Goal: Task Accomplishment & Management: Complete application form

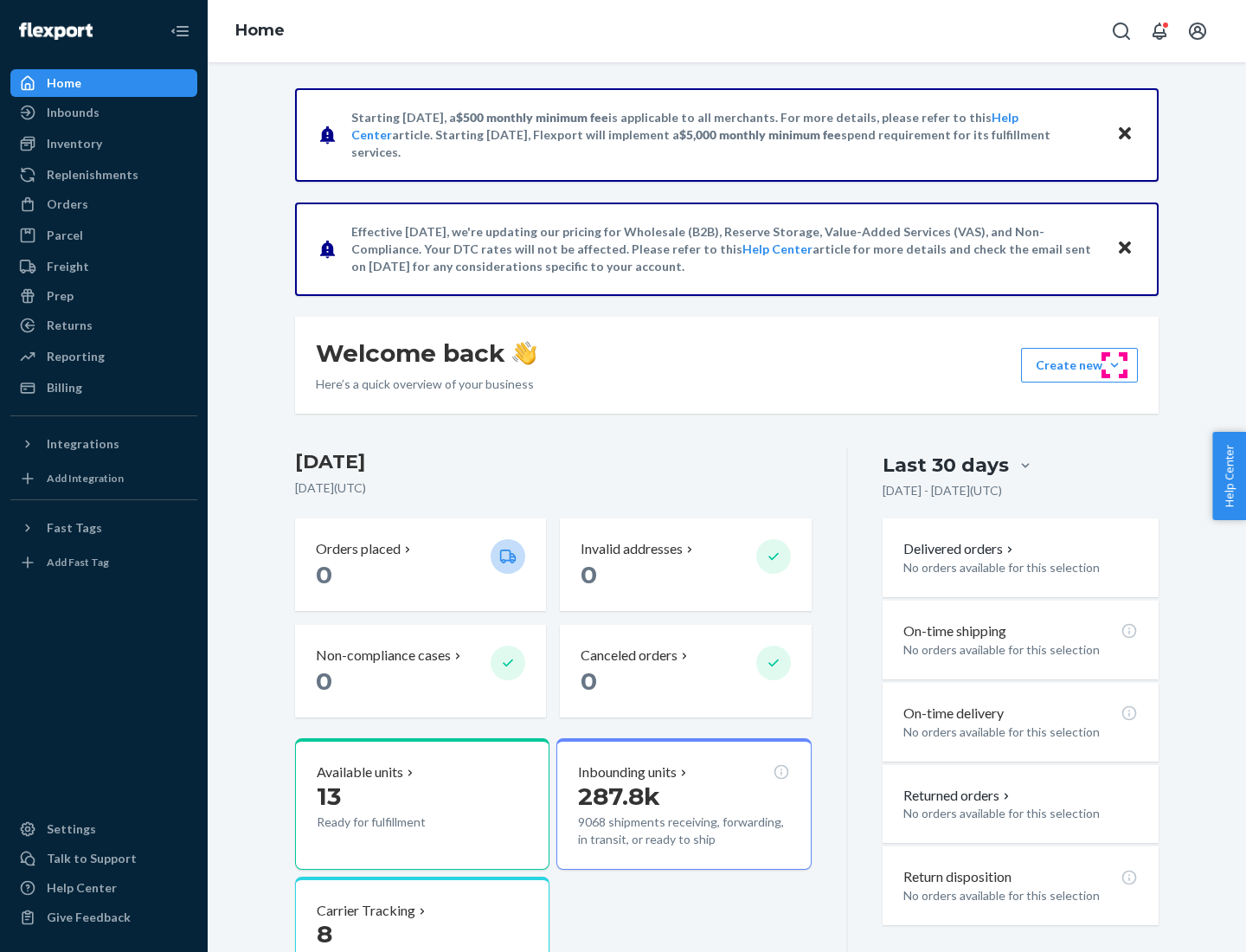
click at [1115, 365] on button "Create new Create new inbound Create new order Create new product" at bounding box center [1079, 365] width 117 height 34
click at [104, 112] on div "Inbounds" at bounding box center [103, 112] width 184 height 25
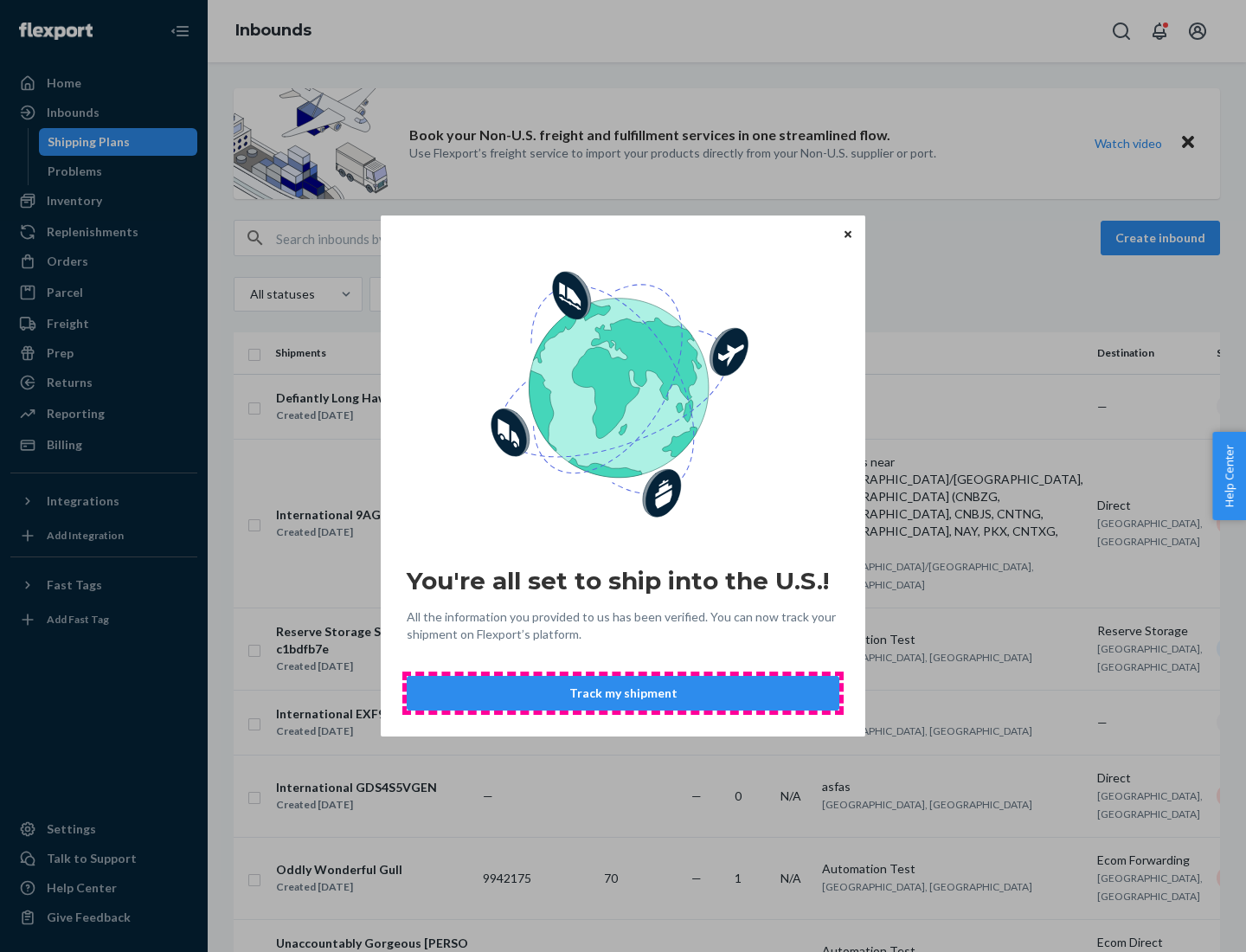
click at [623, 693] on button "Track my shipment" at bounding box center [623, 692] width 433 height 34
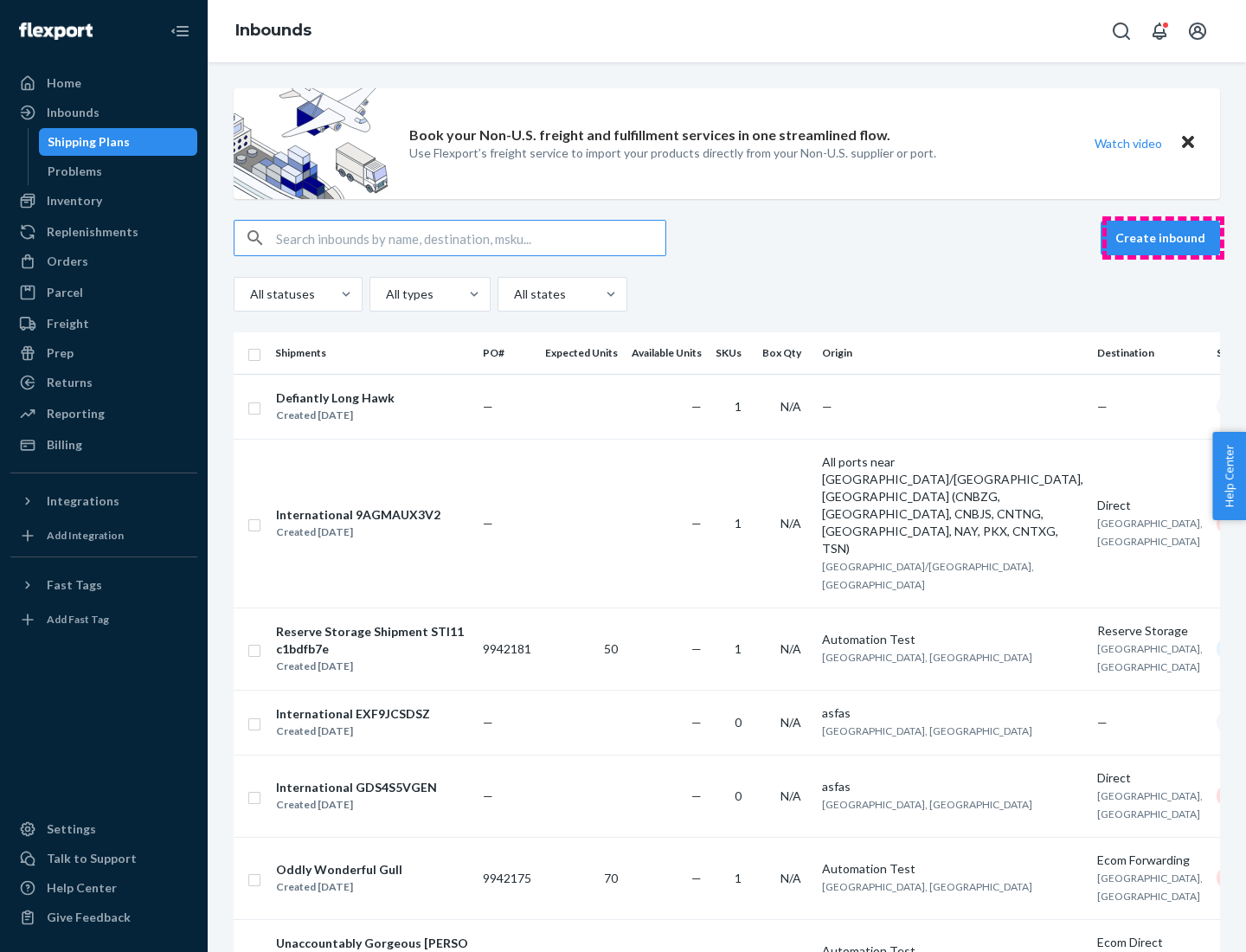
click at [1163, 238] on button "Create inbound" at bounding box center [1159, 237] width 119 height 34
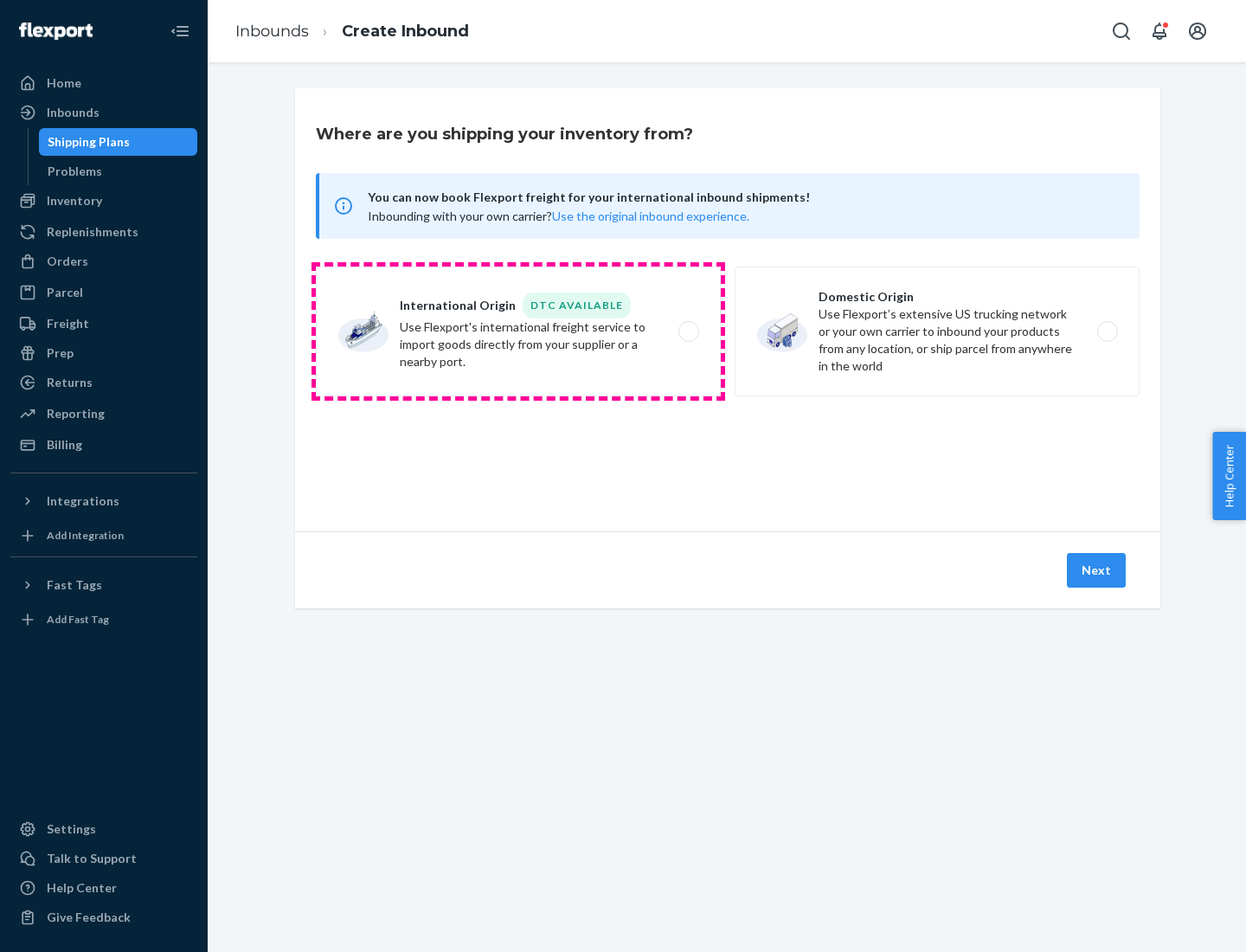
click at [518, 331] on label "International Origin DTC Available Use Flexport's international freight service…" at bounding box center [518, 331] width 405 height 130
click at [688, 331] on input "International Origin DTC Available Use Flexport's international freight service…" at bounding box center [693, 331] width 11 height 11
radio input "true"
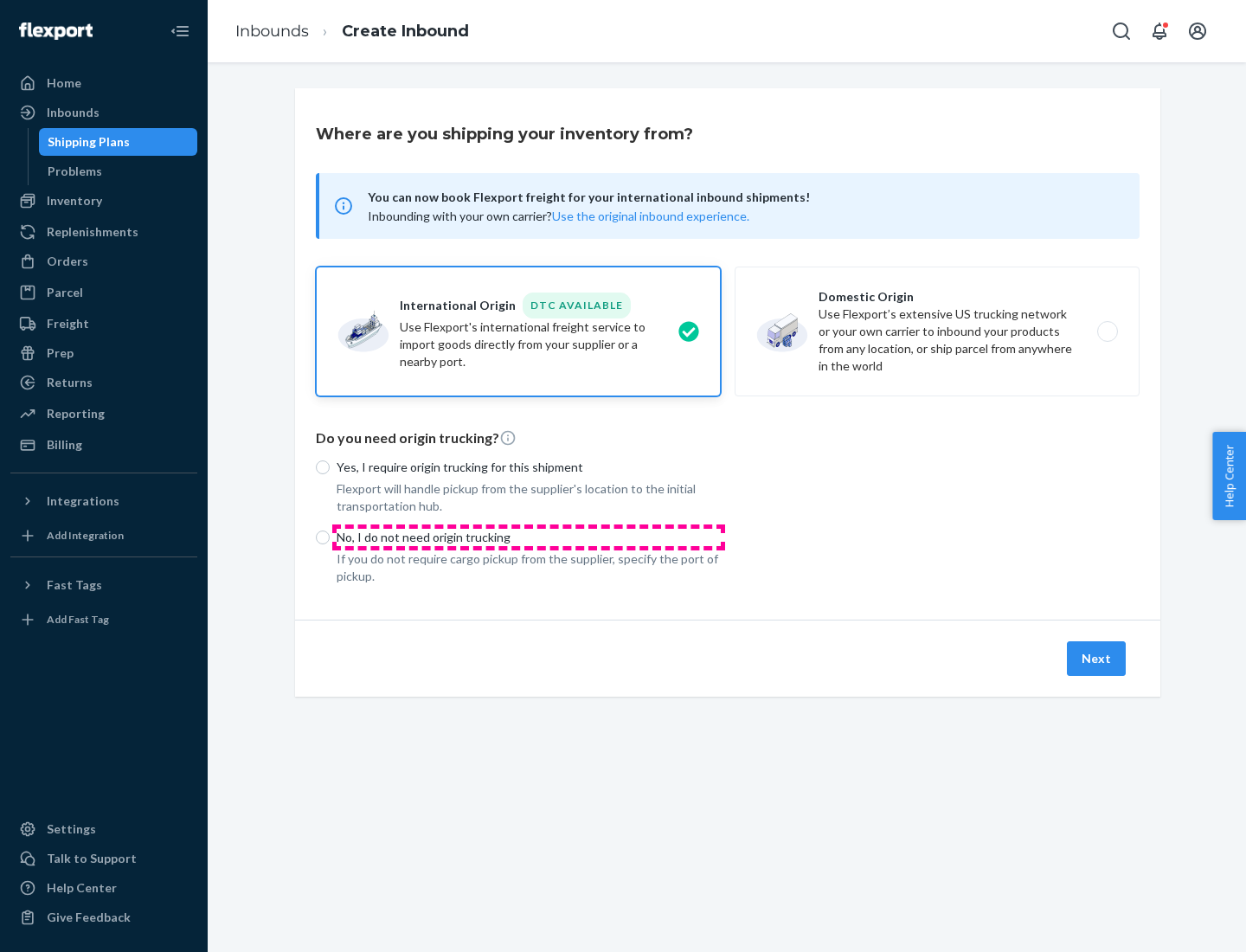
click at [529, 537] on p "No, I do not need origin trucking" at bounding box center [528, 538] width 385 height 18
click at [329, 537] on input "No, I do not need origin trucking" at bounding box center [323, 537] width 14 height 14
radio input "true"
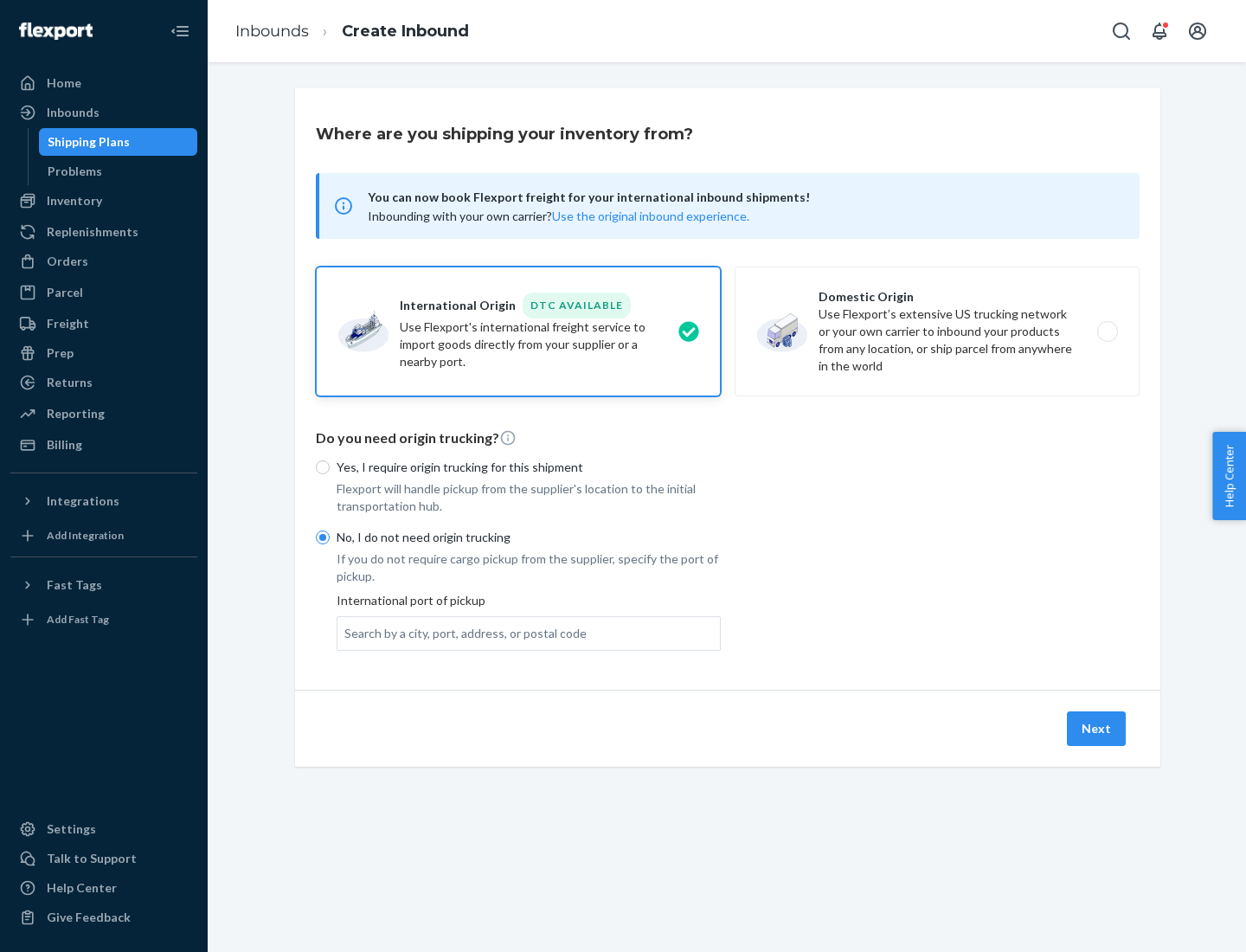
click at [461, 632] on div "Search by a city, port, address, or postal code" at bounding box center [465, 633] width 242 height 18
click at [346, 632] on input "Search by a city, port, address, or postal code" at bounding box center [345, 633] width 2 height 18
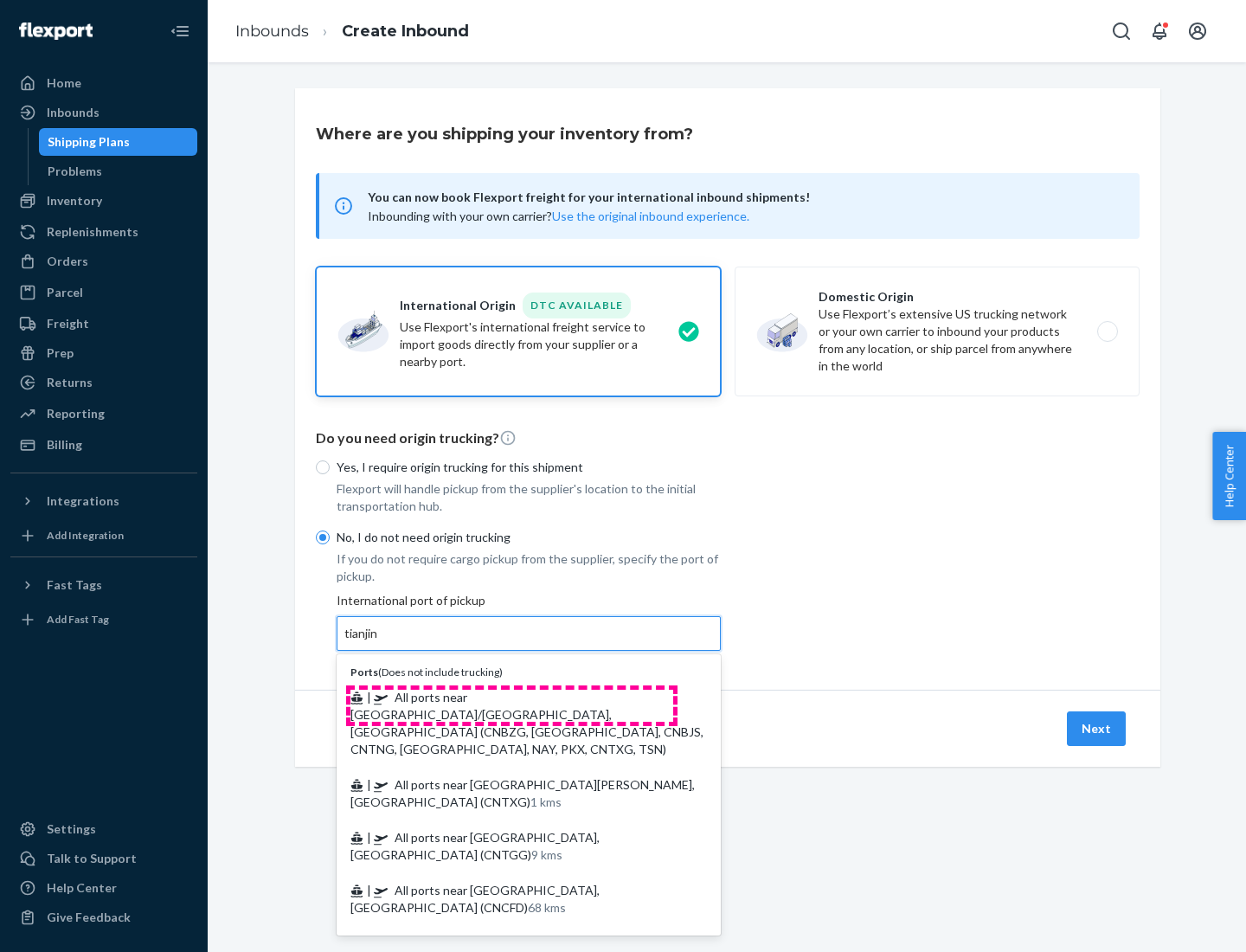
click at [511, 696] on span "| All ports near [GEOGRAPHIC_DATA]/[GEOGRAPHIC_DATA], [GEOGRAPHIC_DATA] (CNBZG,…" at bounding box center [526, 723] width 353 height 67
click at [380, 642] on input "tianjin" at bounding box center [362, 633] width 35 height 18
type input "All ports near [GEOGRAPHIC_DATA]/[GEOGRAPHIC_DATA], [GEOGRAPHIC_DATA] (CNBZG, […"
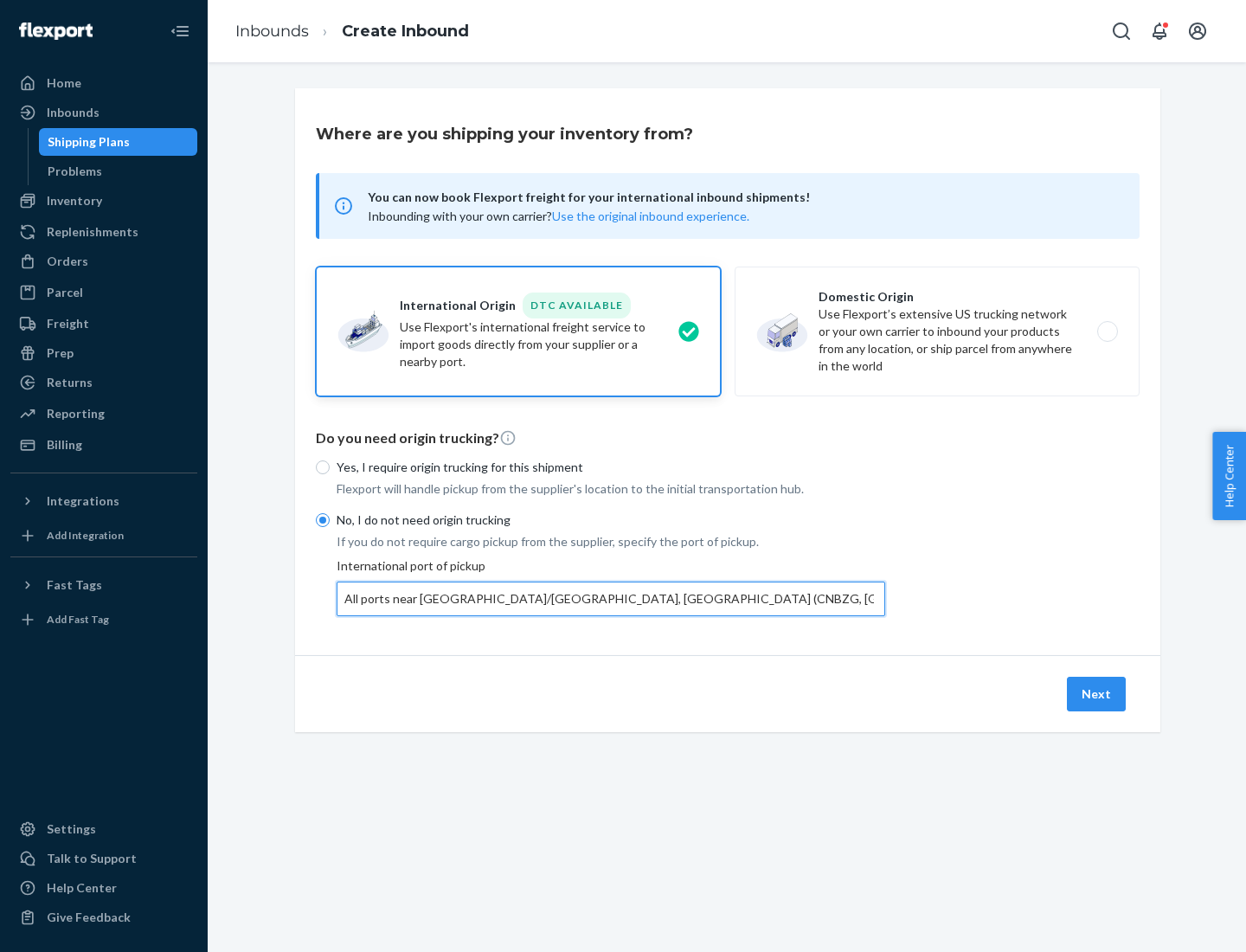
click at [1098, 693] on button "Next" at bounding box center [1097, 693] width 59 height 34
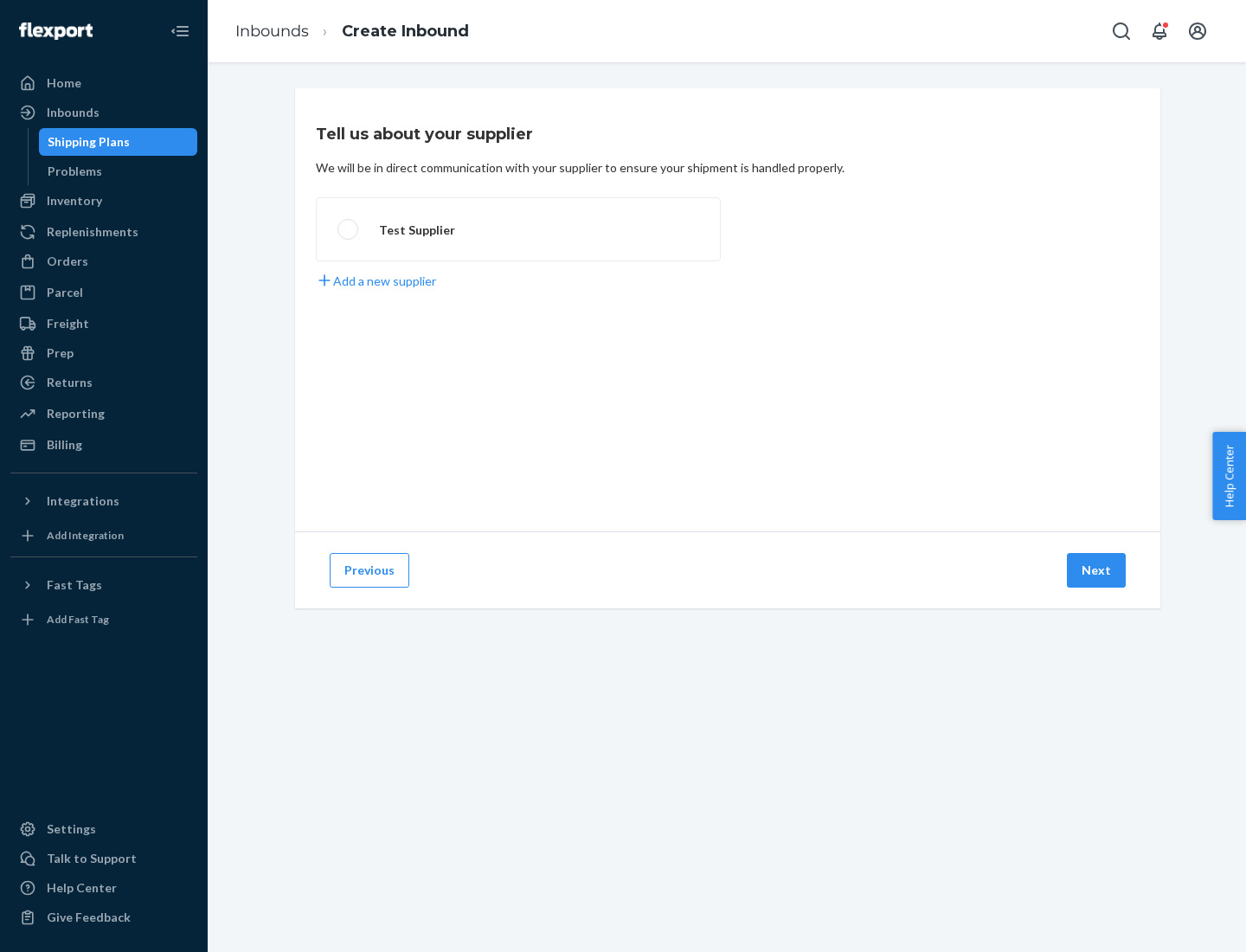
click at [518, 229] on label "Test Supplier" at bounding box center [518, 229] width 405 height 64
click at [349, 229] on input "Test Supplier" at bounding box center [342, 229] width 11 height 11
radio input "true"
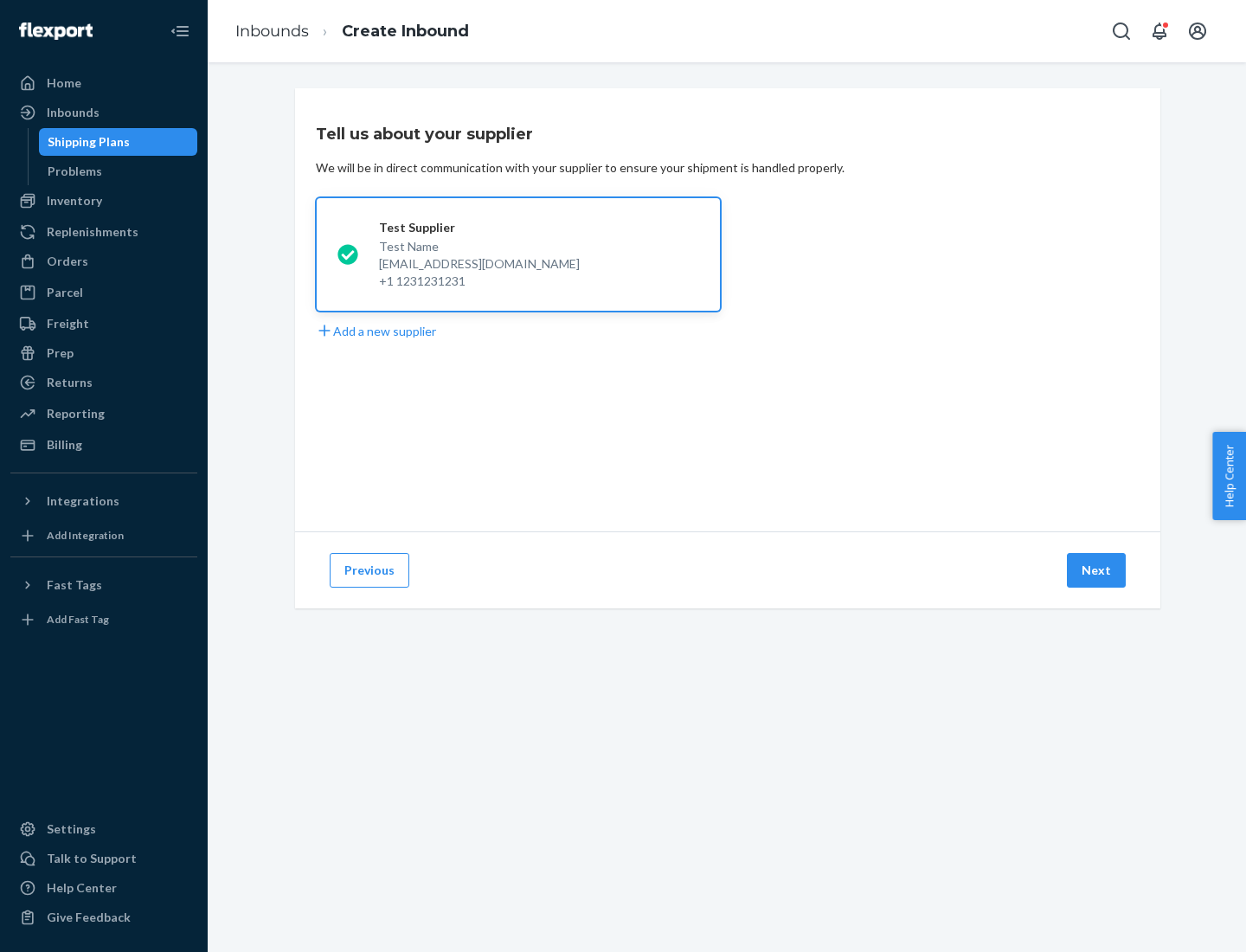
click at [1098, 570] on button "Next" at bounding box center [1097, 569] width 59 height 34
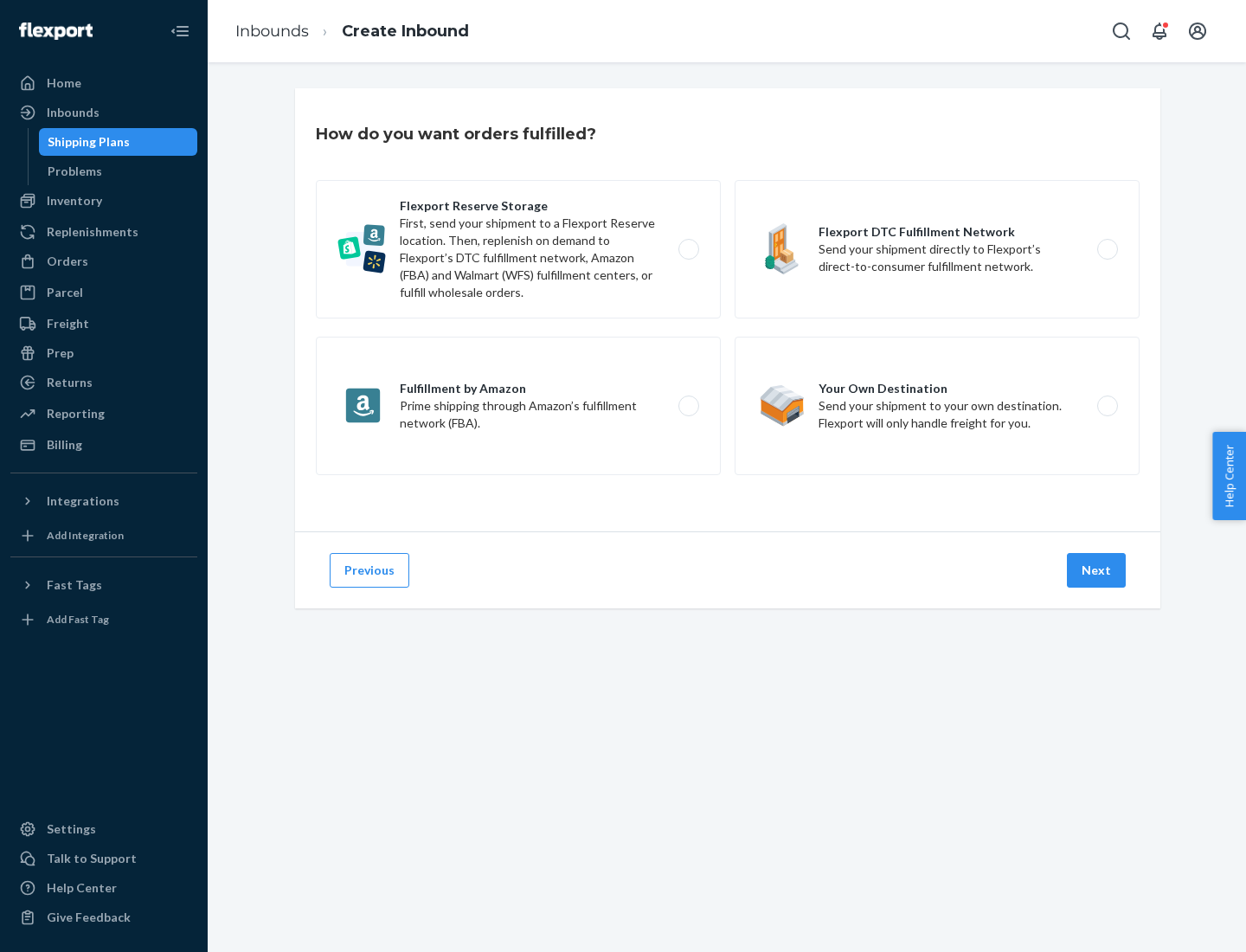
click at [518, 249] on label "Flexport Reserve Storage First, send your shipment to a Flexport Reserve locati…" at bounding box center [518, 249] width 405 height 139
click at [688, 249] on input "Flexport Reserve Storage First, send your shipment to a Flexport Reserve locati…" at bounding box center [693, 249] width 11 height 11
radio input "true"
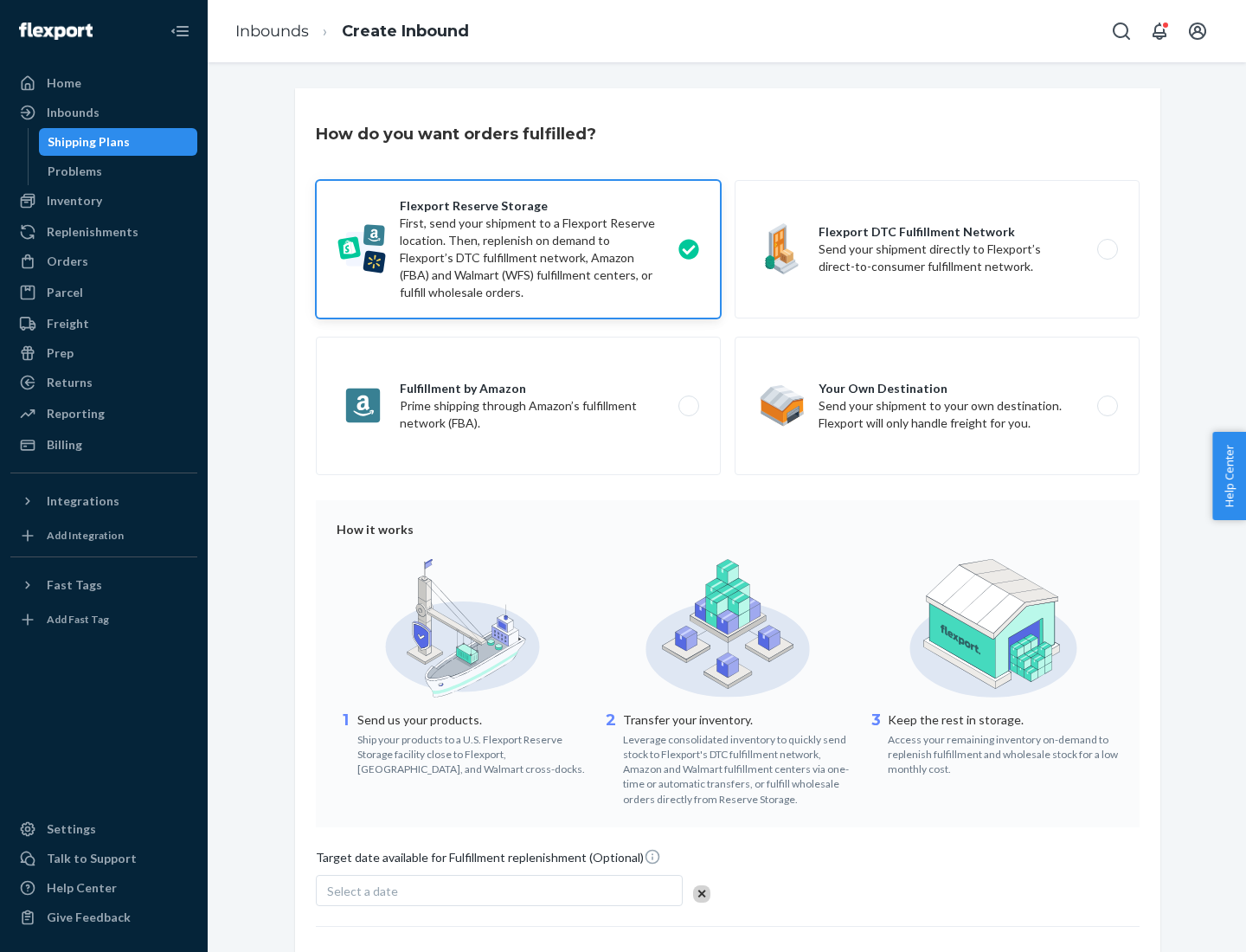
scroll to position [142, 0]
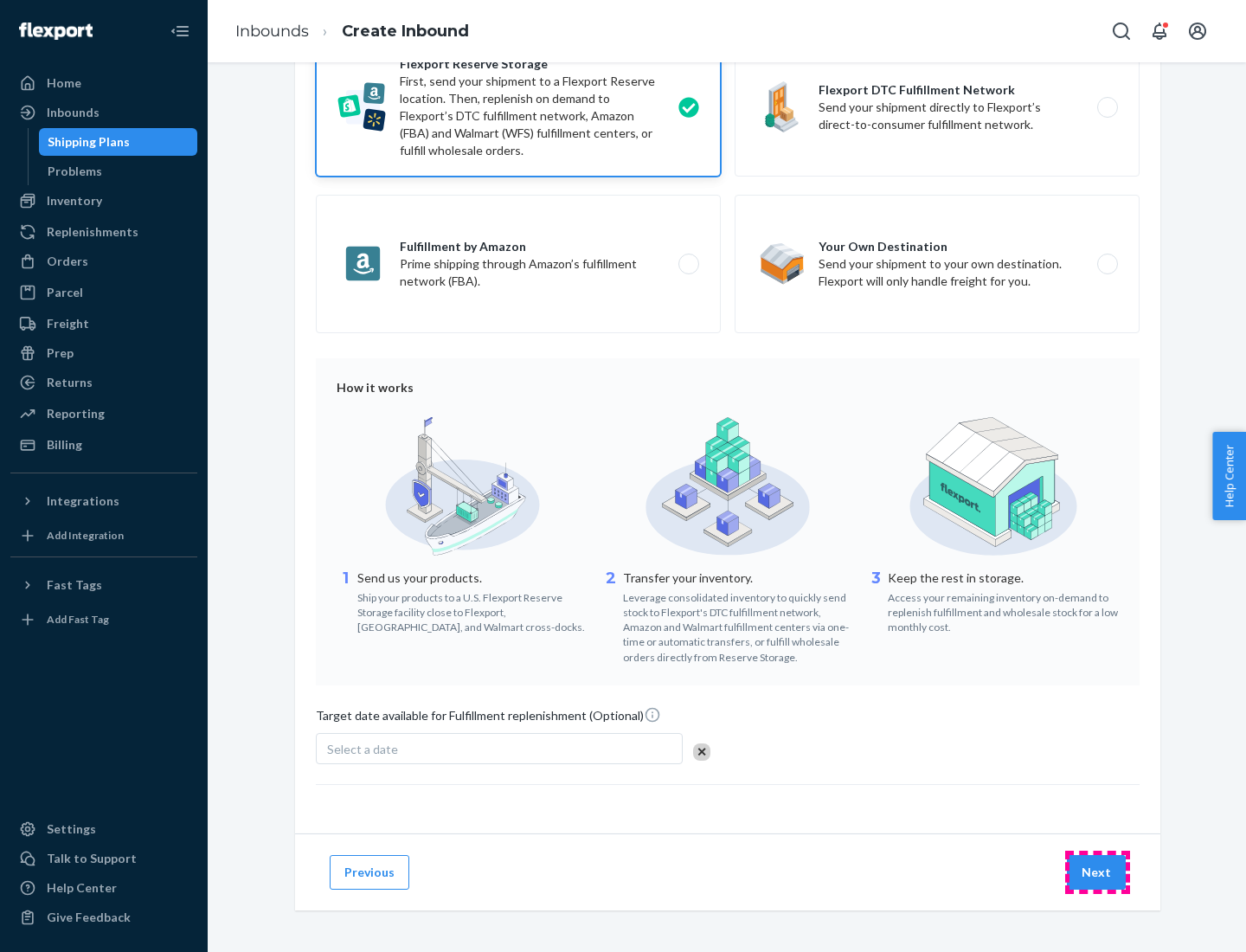
click at [1098, 871] on button "Next" at bounding box center [1097, 872] width 59 height 34
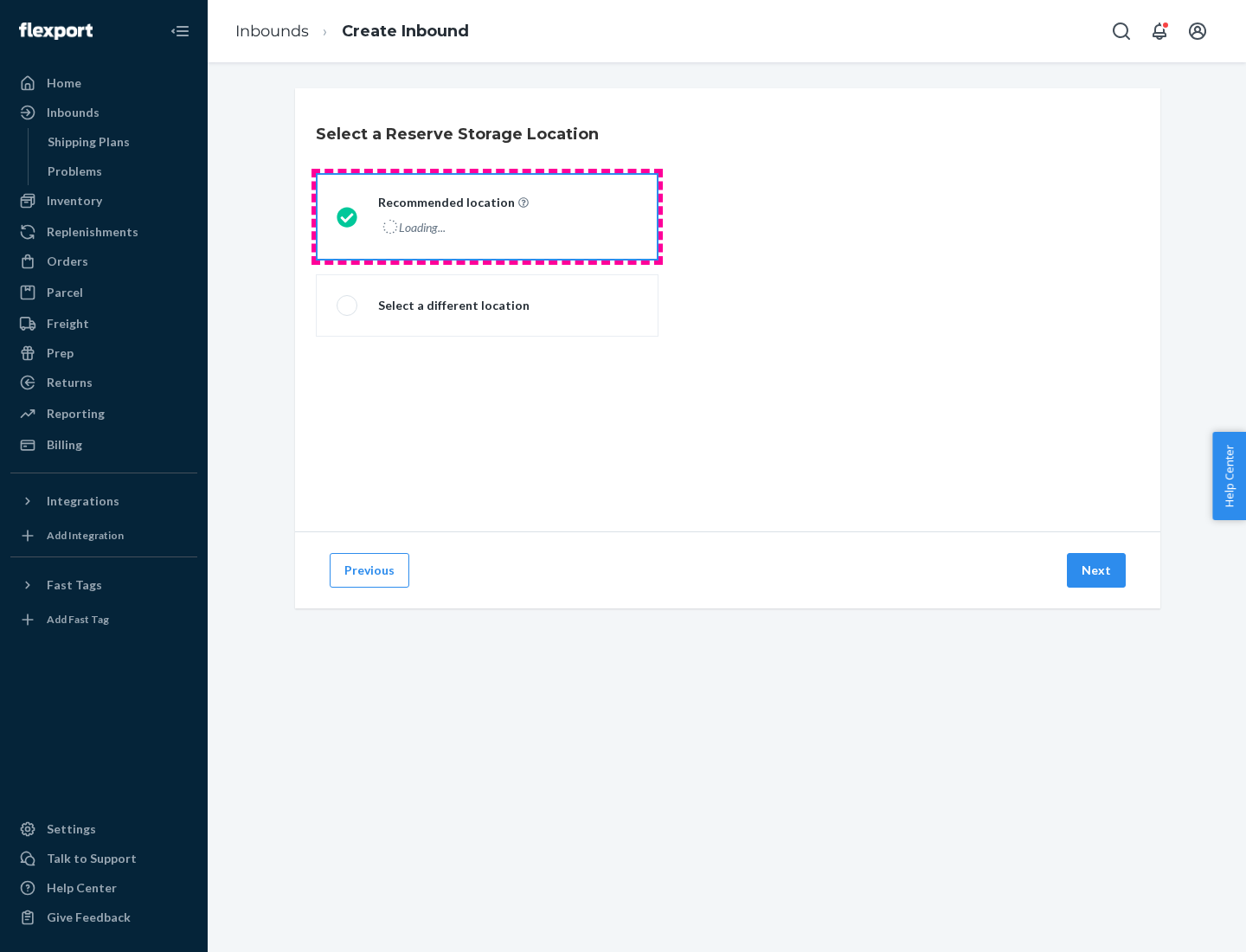
click at [487, 216] on div "Loading..." at bounding box center [452, 227] width 148 height 26
click at [348, 216] on input "Recommended location Loading..." at bounding box center [341, 216] width 11 height 11
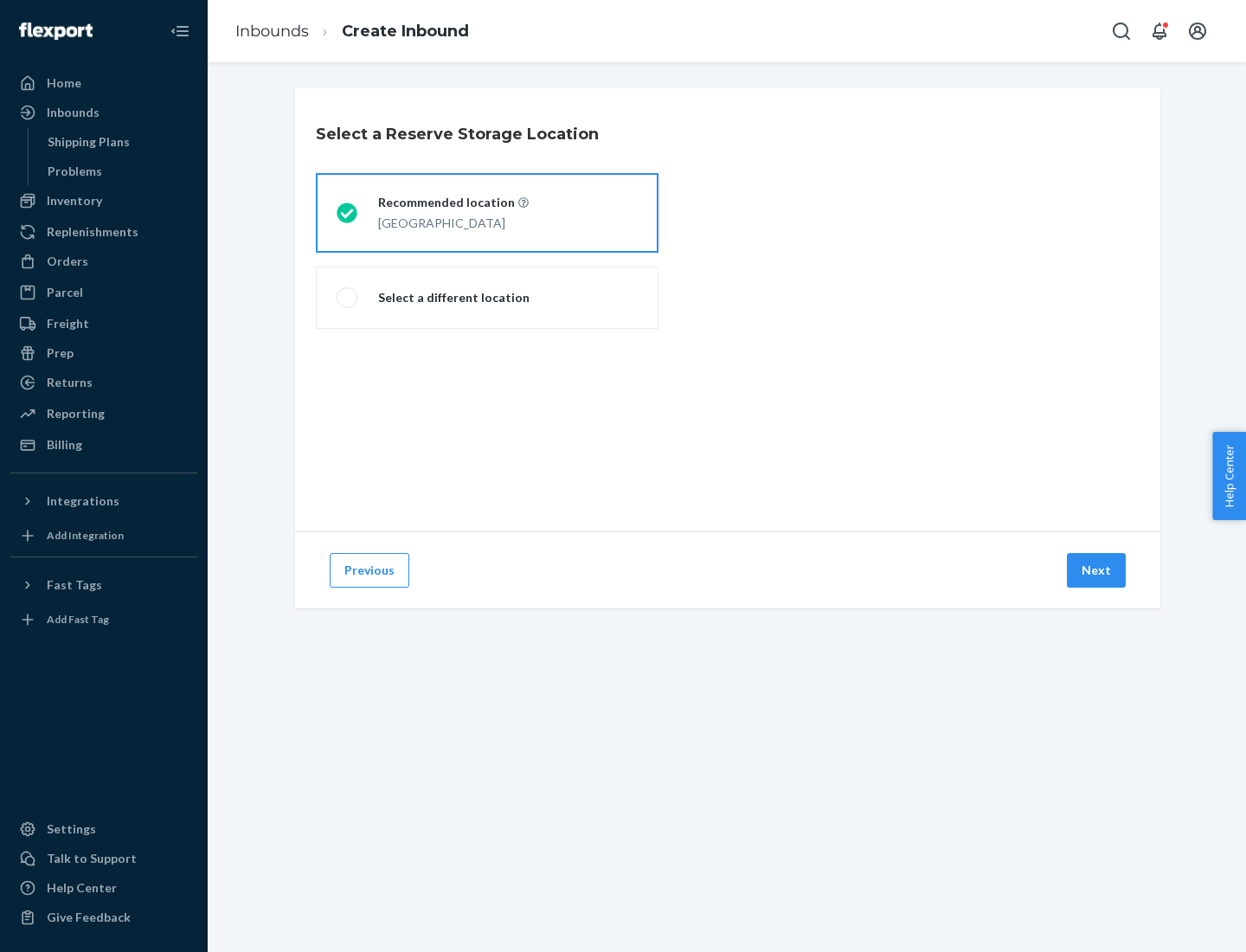
click at [1098, 570] on button "Next" at bounding box center [1097, 569] width 59 height 34
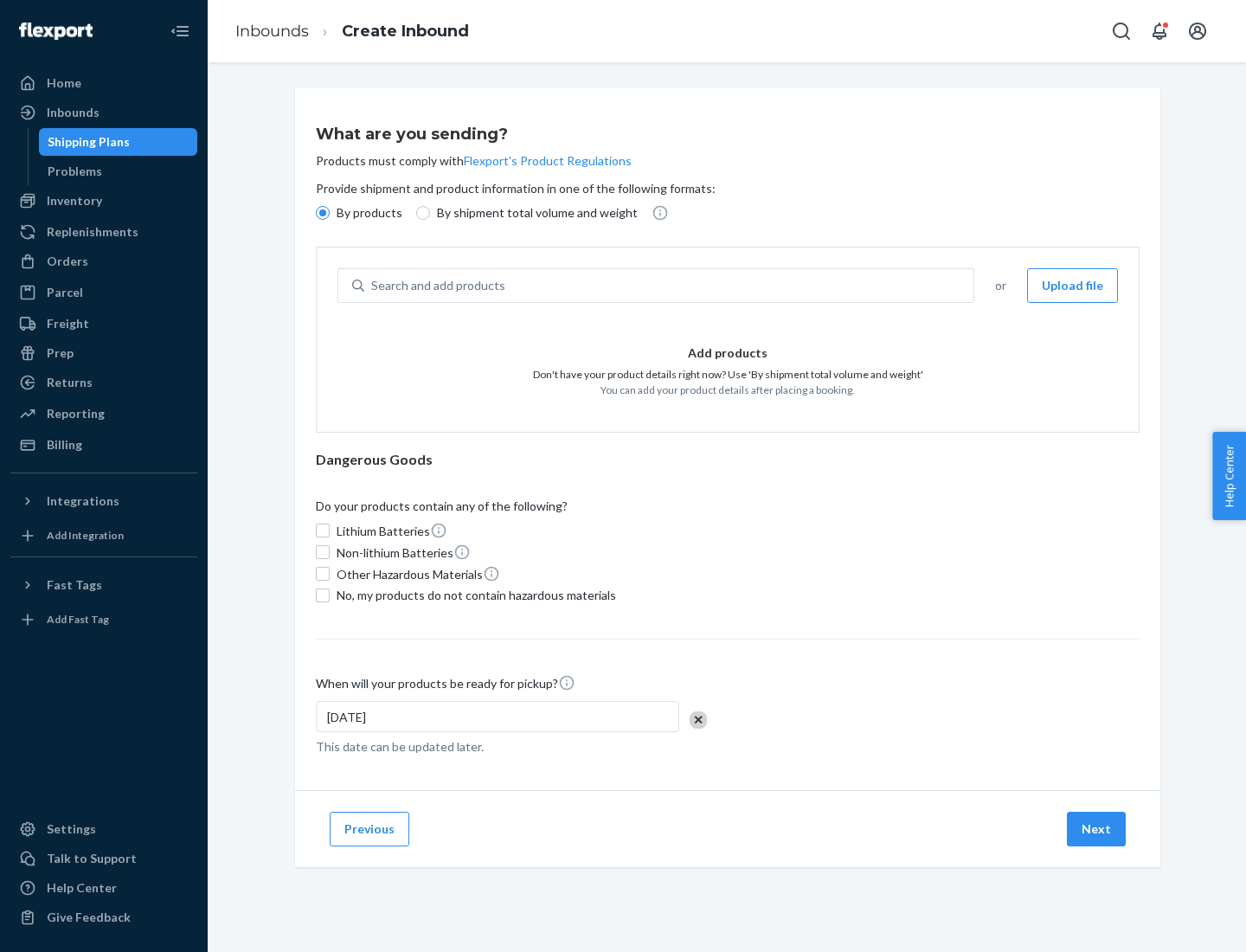
click at [670, 285] on div "Search and add products" at bounding box center [670, 286] width 610 height 31
click at [373, 285] on input "Search and add products" at bounding box center [373, 286] width 2 height 18
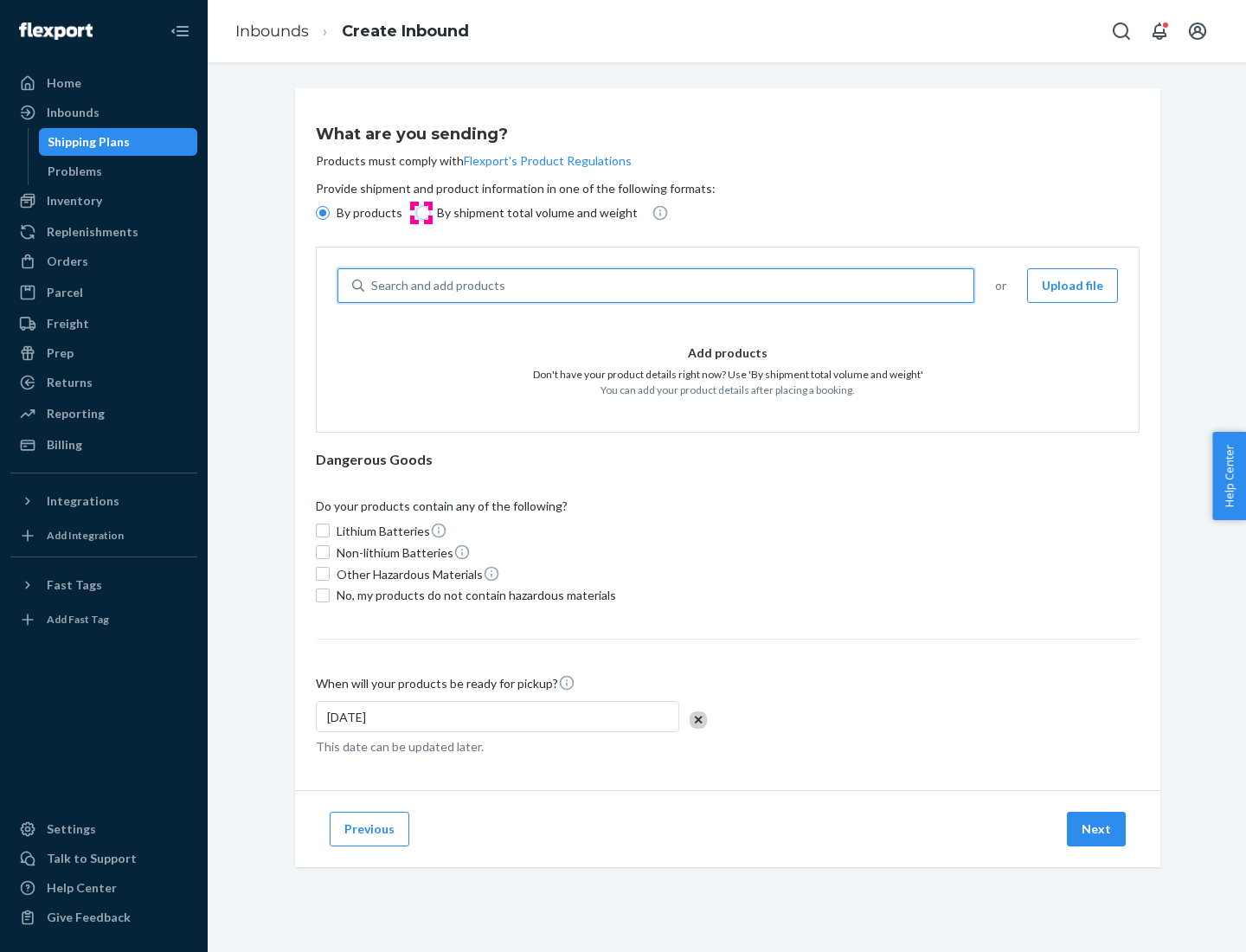
click at [421, 213] on input "By shipment total volume and weight" at bounding box center [423, 212] width 14 height 14
radio input "true"
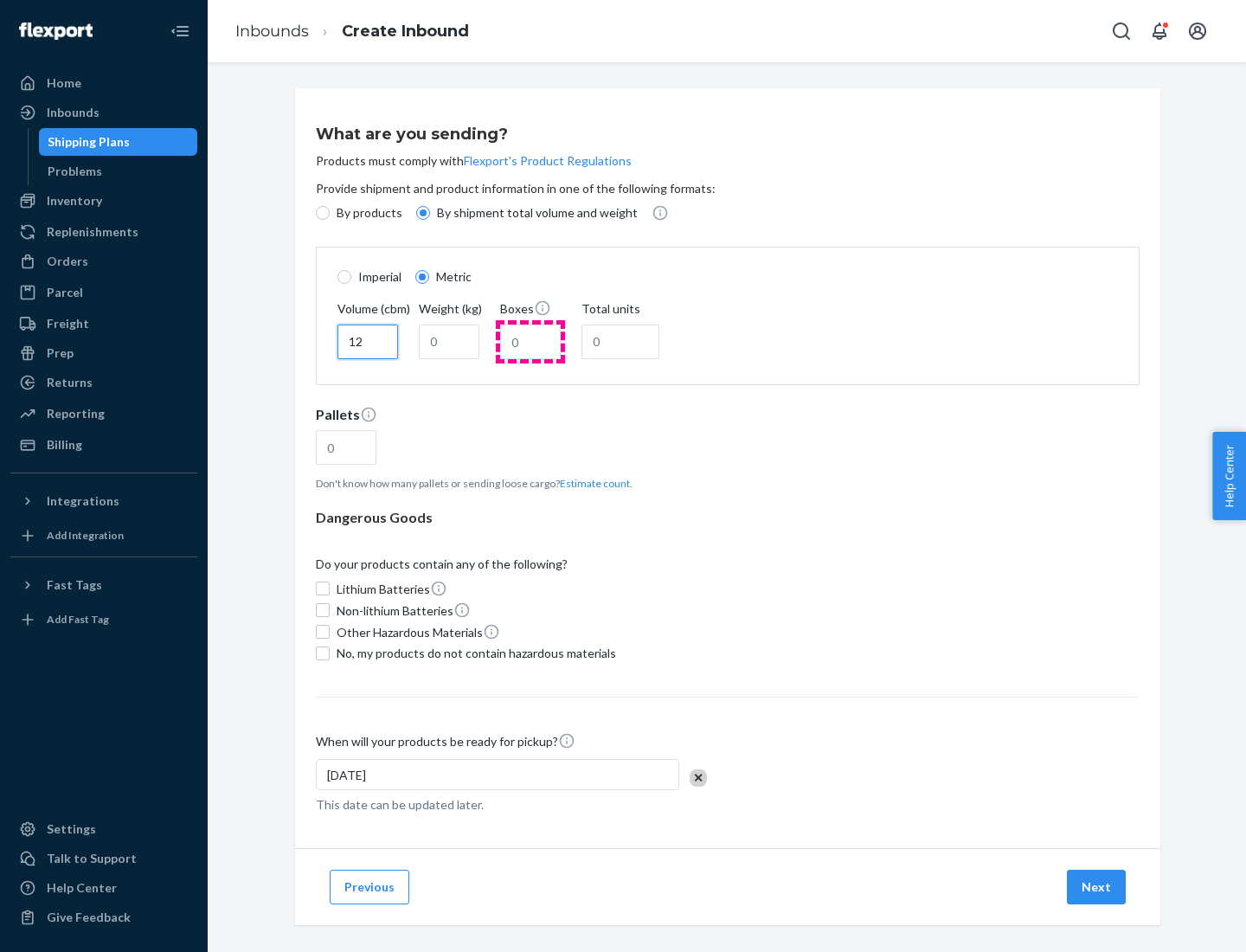
type input "12"
type input "22"
type input "222"
type input "121"
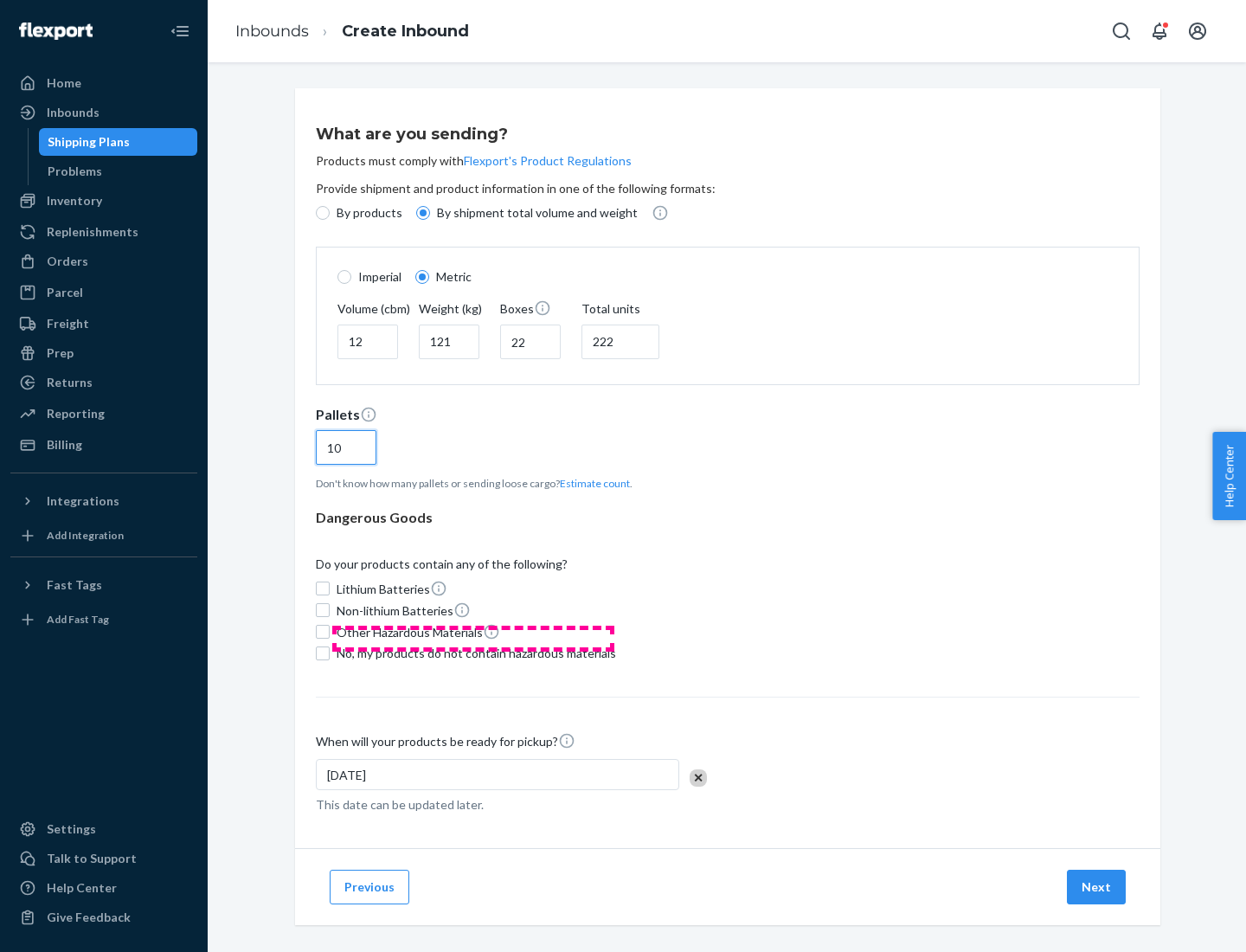
scroll to position [15, 0]
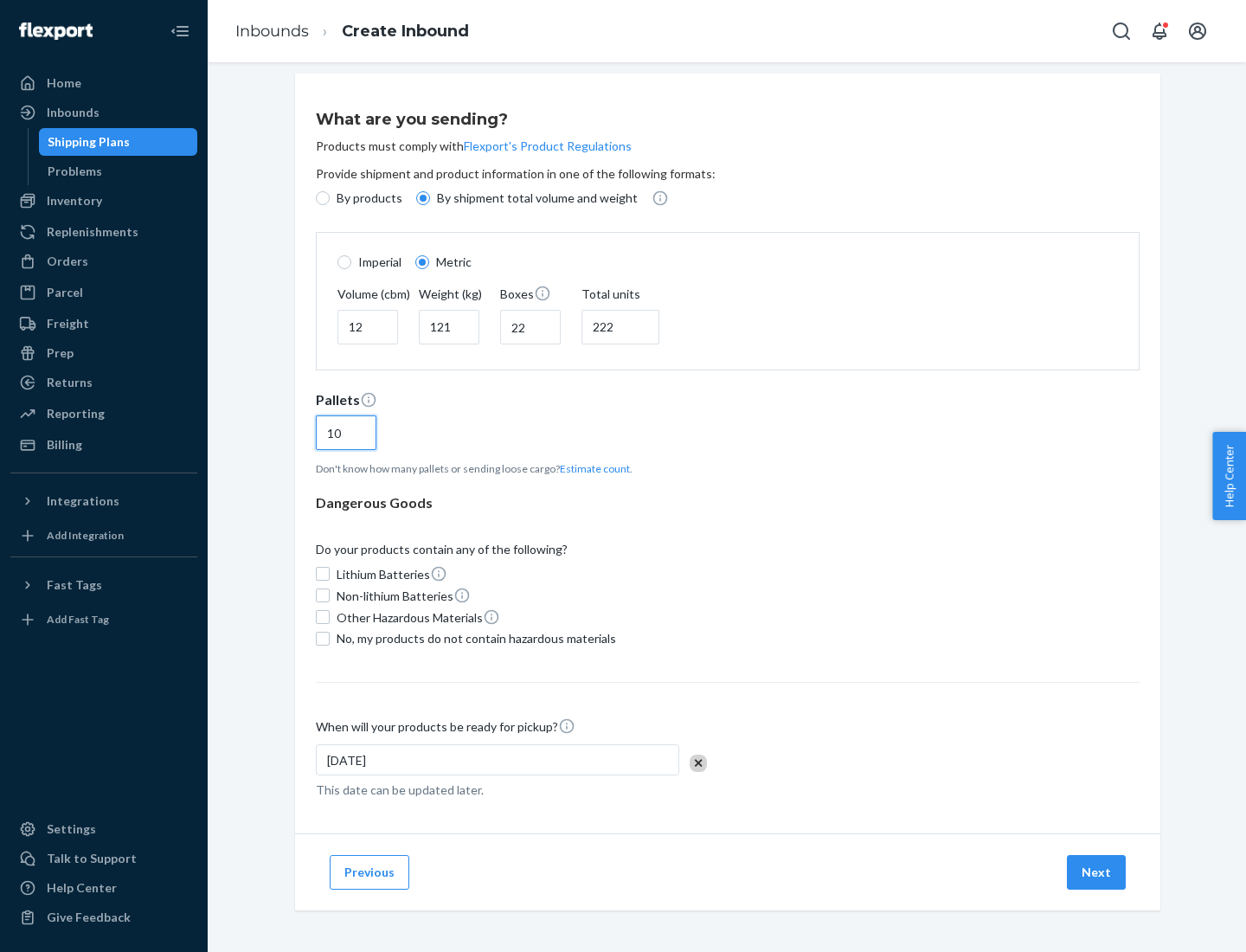
type input "10"
click at [473, 638] on span "No, my products do not contain hazardous materials" at bounding box center [476, 639] width 279 height 18
click at [329, 638] on input "No, my products do not contain hazardous materials" at bounding box center [323, 638] width 14 height 14
checkbox input "true"
click at [1098, 871] on button "Next" at bounding box center [1097, 872] width 59 height 34
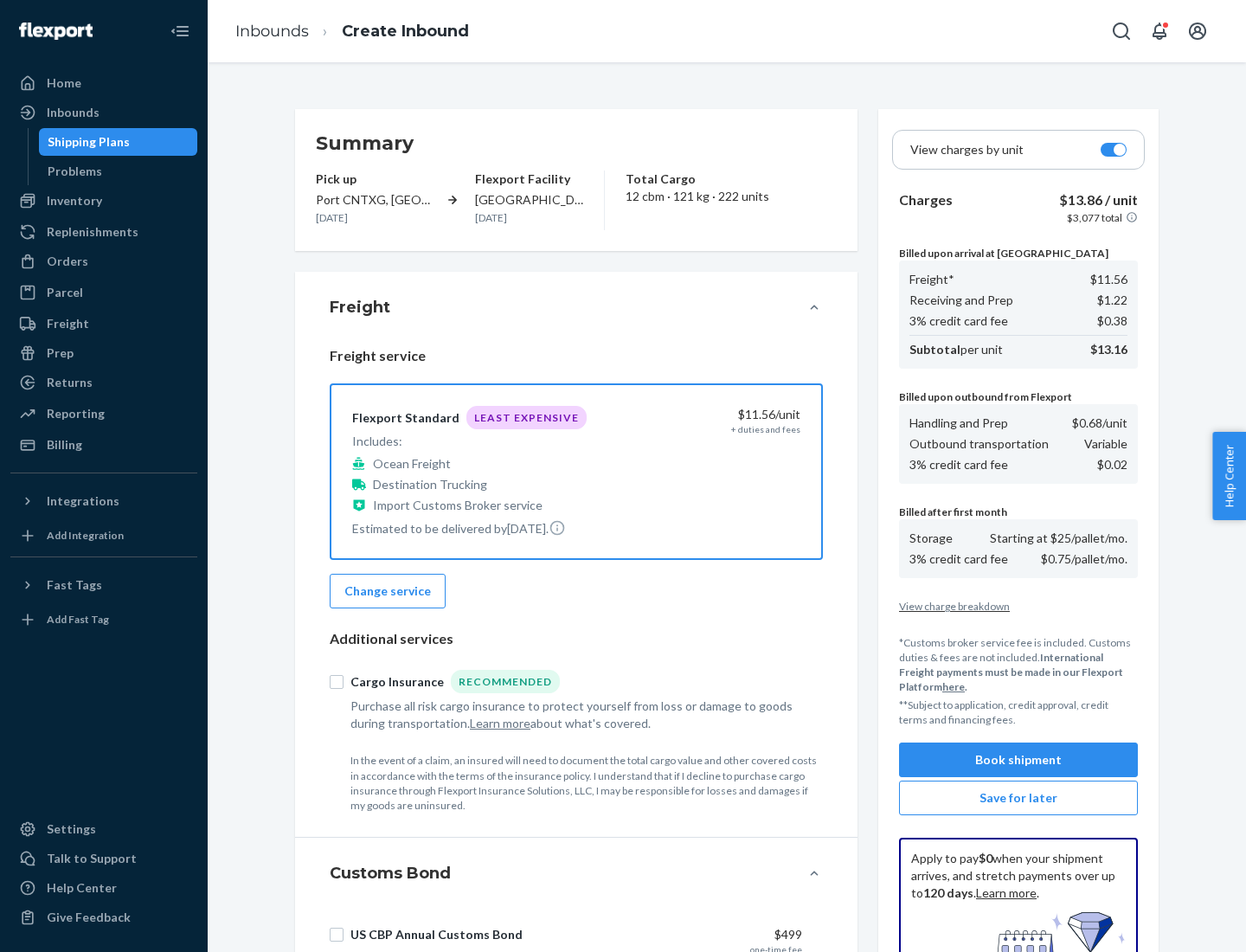
scroll to position [253, 0]
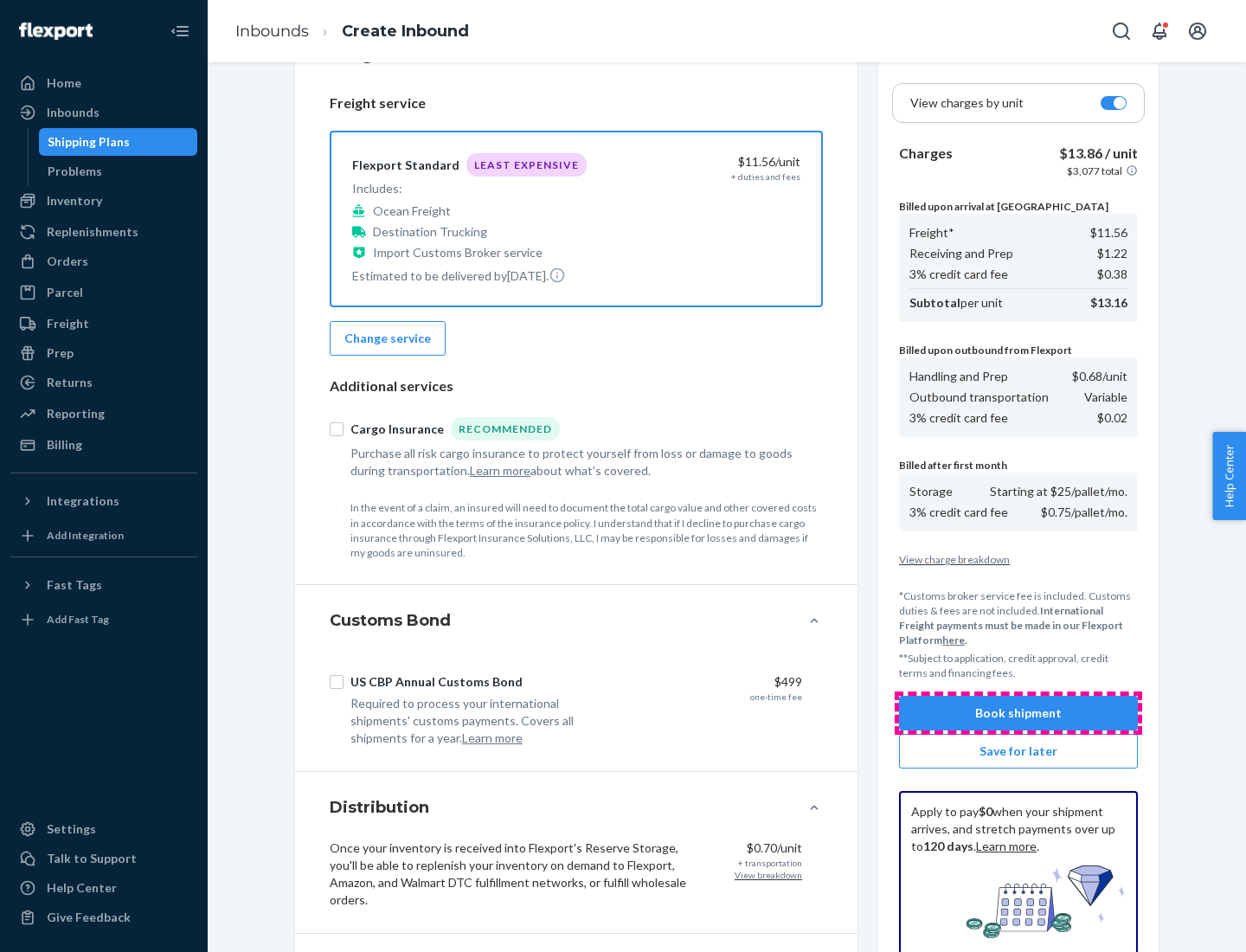
click at [1019, 713] on button "Book shipment" at bounding box center [1018, 713] width 239 height 34
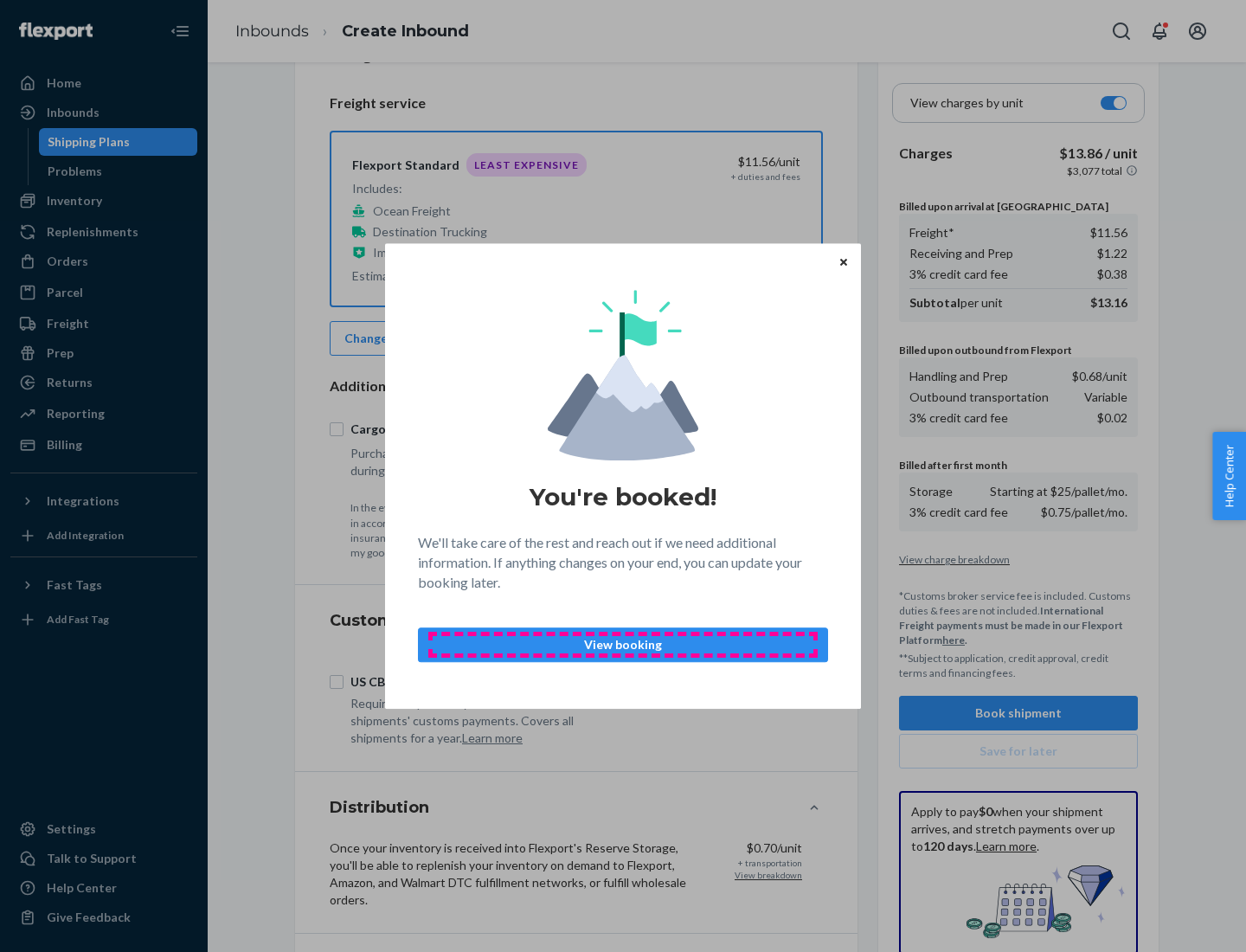
click at [623, 644] on p "View booking" at bounding box center [623, 645] width 381 height 18
